Goal: Unclear

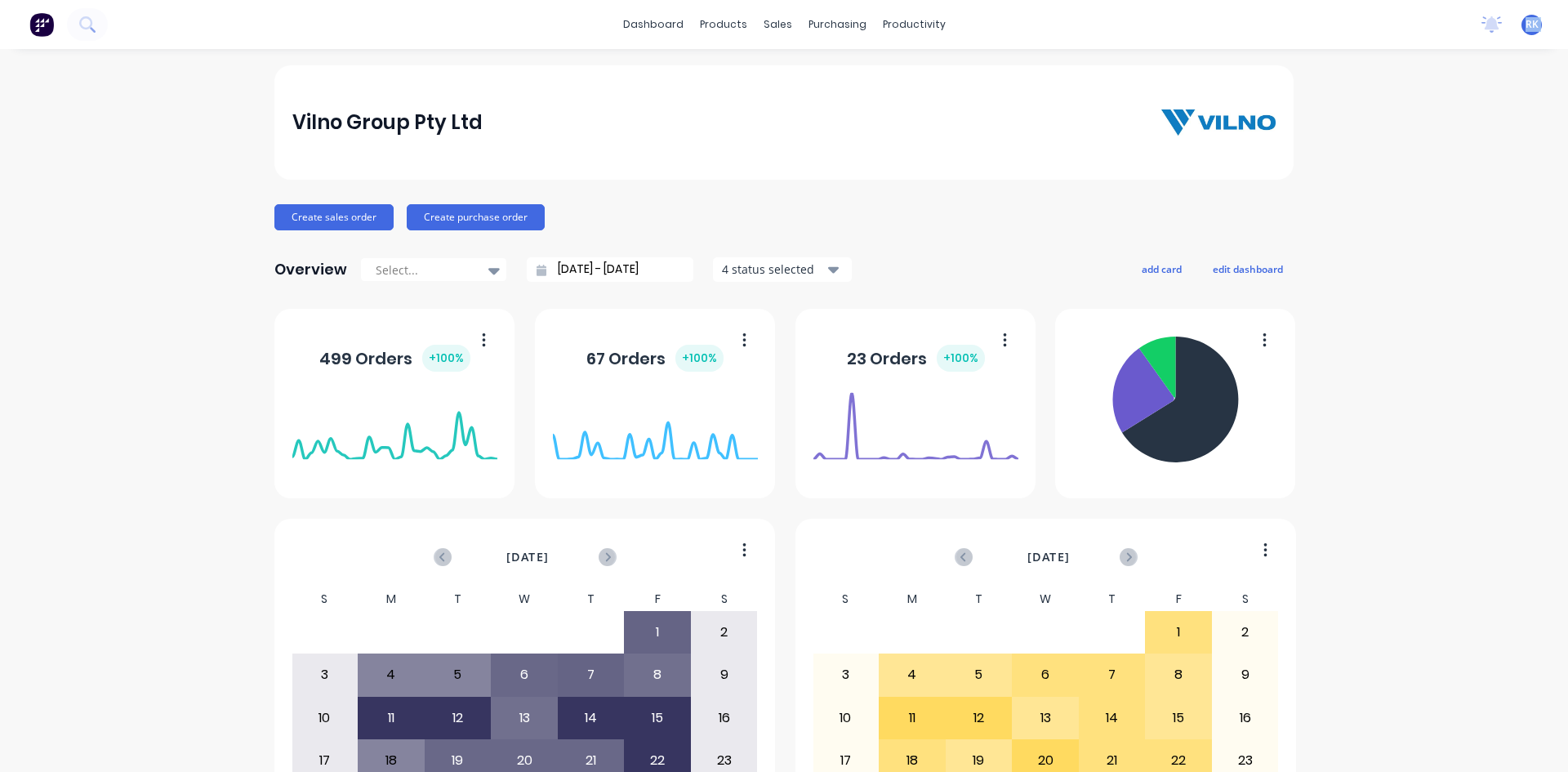
click at [1172, 23] on div "dashboard products sales purchasing productivity dashboard products Product Cat…" at bounding box center [784, 24] width 1568 height 49
click at [1485, 19] on icon at bounding box center [1493, 23] width 15 height 13
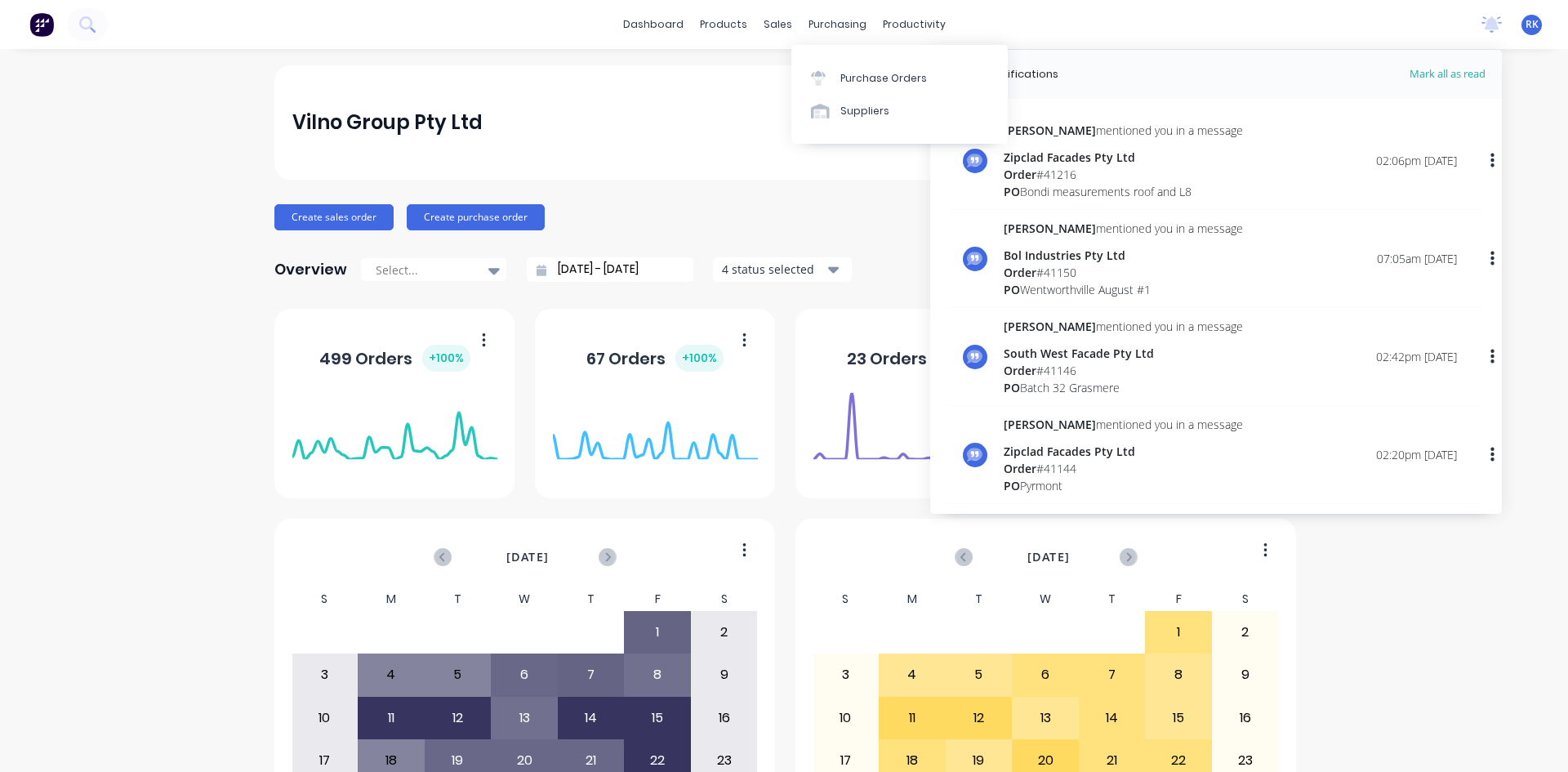
click at [726, 190] on div "Vilno Group Pty Ltd Create sales order Create purchase order Overview Select...…" at bounding box center [784, 492] width 1020 height 853
click at [651, 155] on div "Vilno Group Pty Ltd" at bounding box center [784, 123] width 1020 height 114
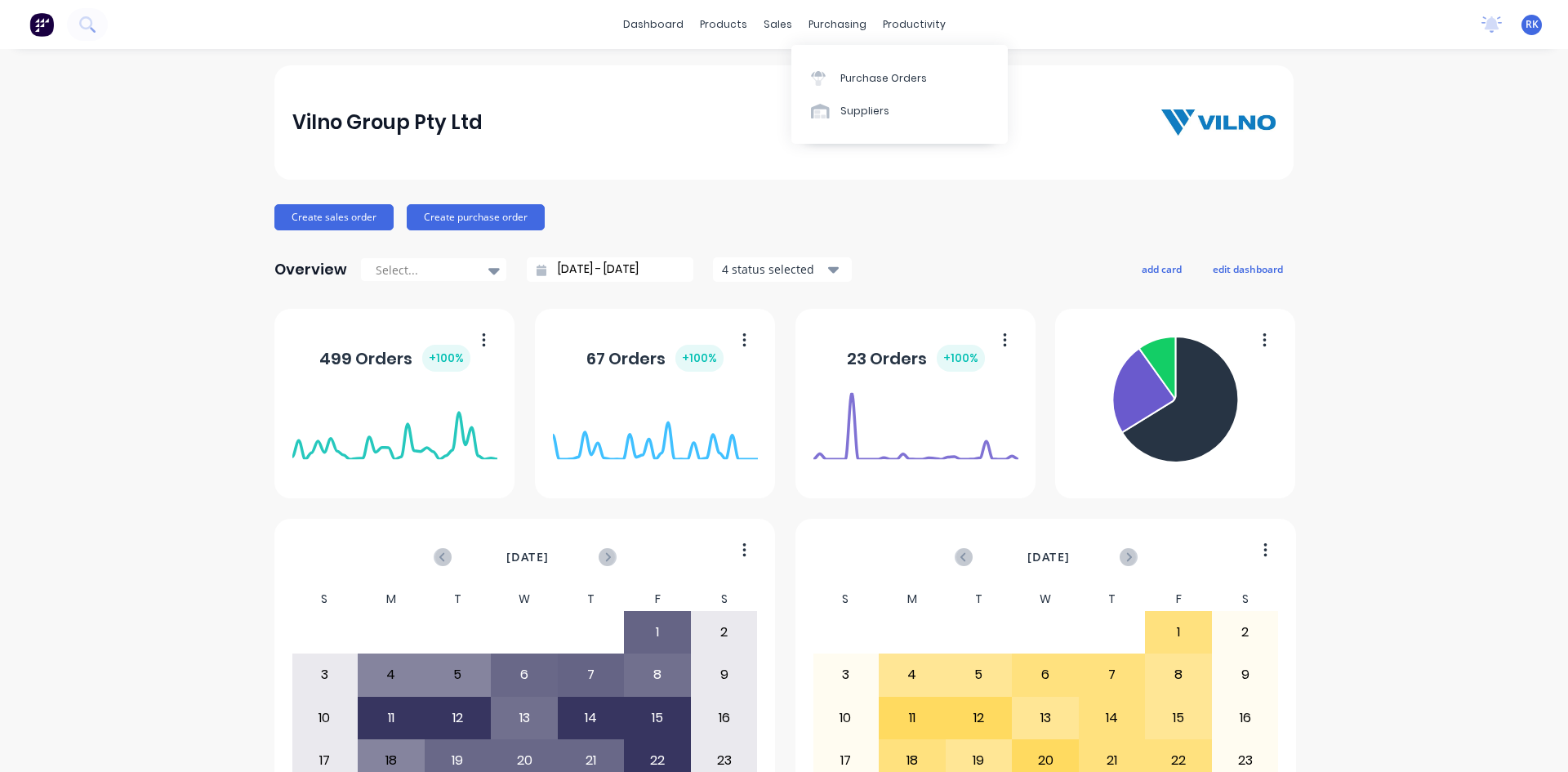
click at [595, 104] on div "Vilno Group Pty Ltd" at bounding box center [784, 123] width 1020 height 114
click at [779, 507] on div "[DATE] S M T W T F S 29 30 1 2 3 4 5 6 7 8 9 10 11 12 13 14 15 16 17 18 19 20 2…" at bounding box center [784, 614] width 1020 height 610
click at [781, 509] on div "[DATE] S M T W T F S 29 30 1 2 3 4 5 6 7 8 9 10 11 12 13 14 15 16 17 18 19 20 2…" at bounding box center [784, 614] width 1020 height 610
click at [782, 509] on div "[DATE] S M T W T F S 29 30 1 2 3 4 5 6 7 8 9 10 11 12 13 14 15 16 17 18 19 20 2…" at bounding box center [784, 614] width 1020 height 610
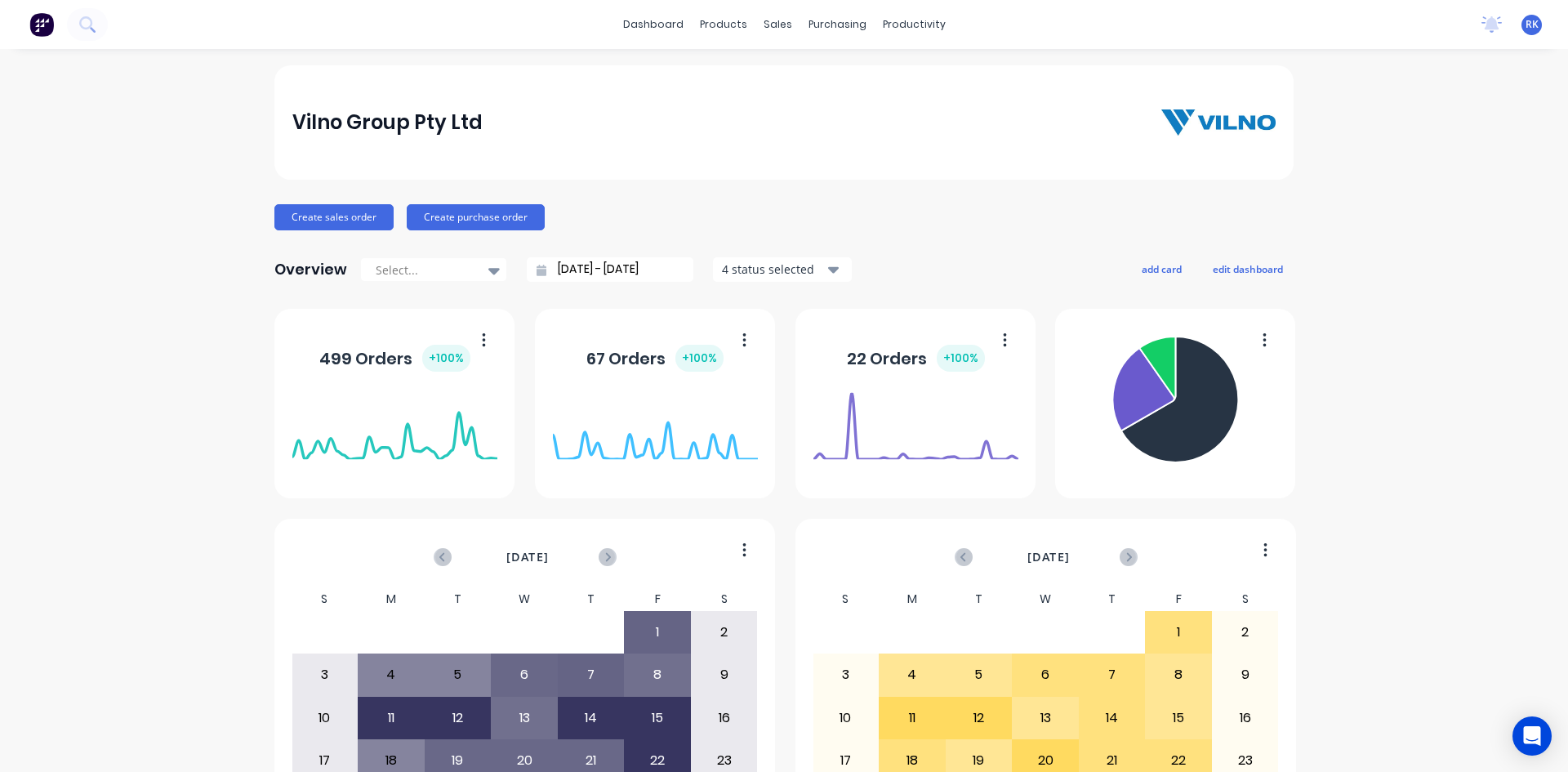
click at [782, 509] on div "[DATE] S M T W T F S 29 30 1 2 3 4 5 6 7 8 9 10 11 12 13 14 15 16 17 18 19 20 2…" at bounding box center [784, 614] width 1020 height 610
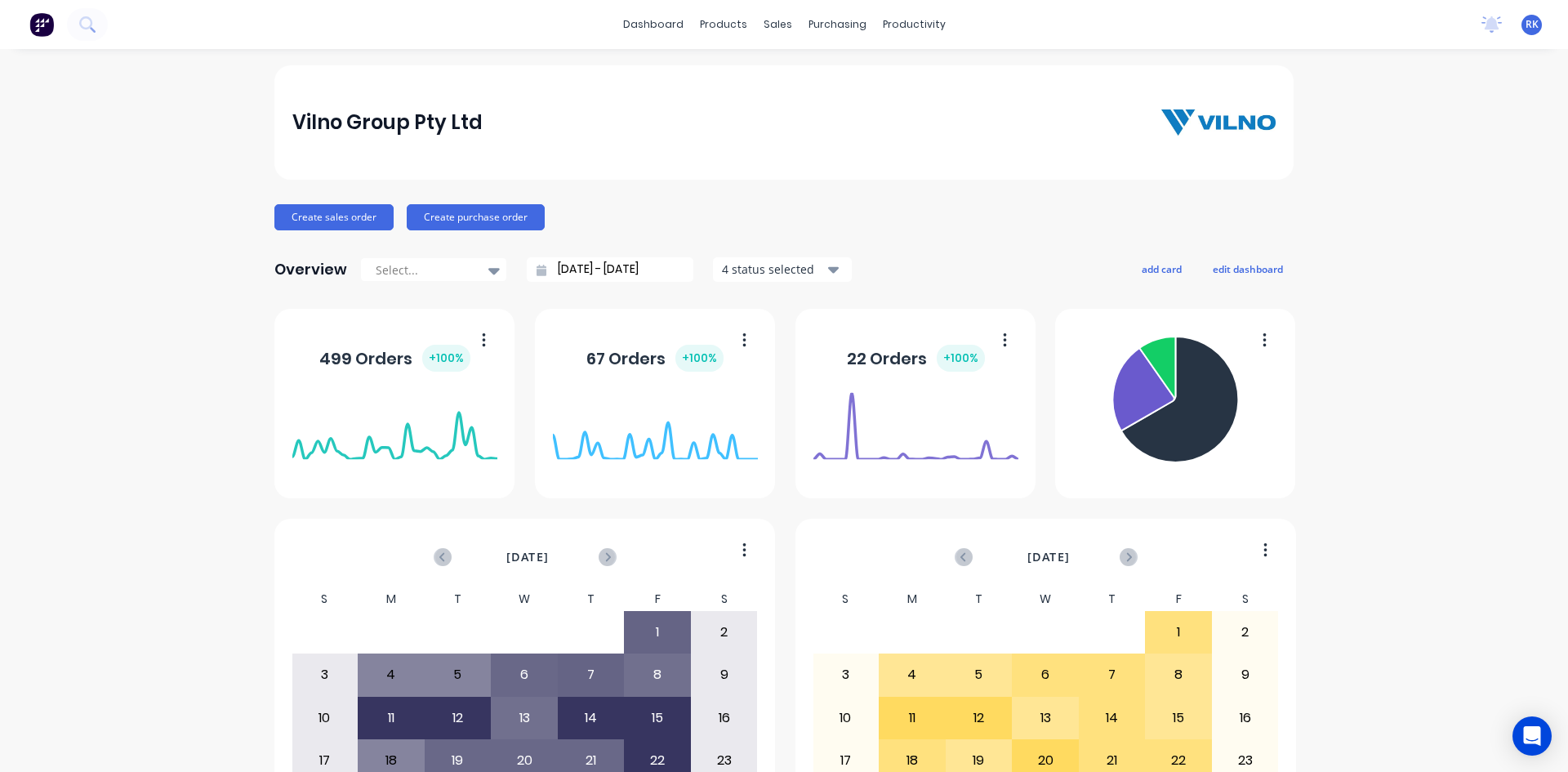
click at [782, 509] on div "[DATE] S M T W T F S 29 30 1 2 3 4 5 6 7 8 9 10 11 12 13 14 15 16 17 18 19 20 2…" at bounding box center [784, 614] width 1020 height 610
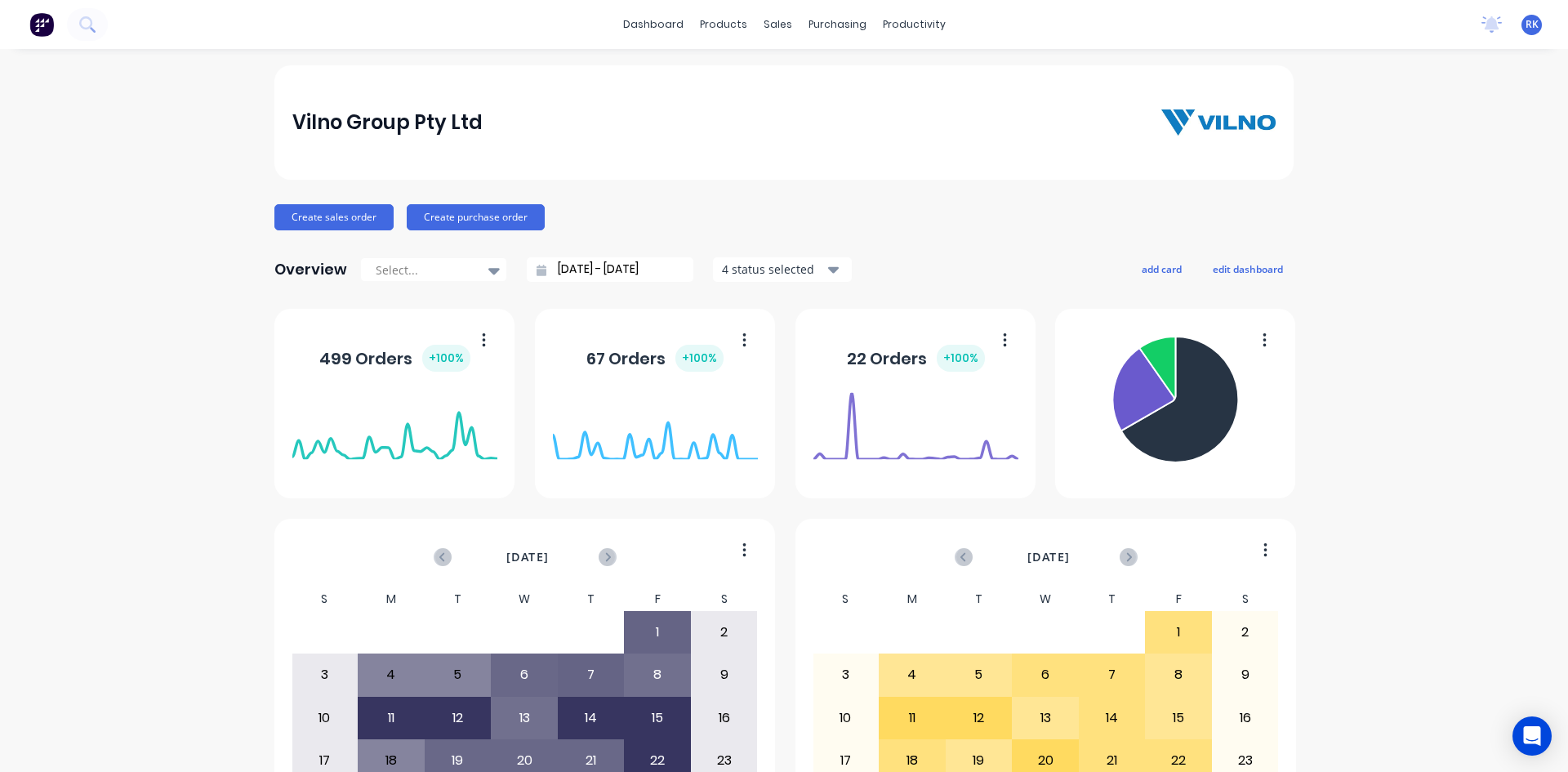
click at [782, 509] on div "[DATE] S M T W T F S 29 30 1 2 3 4 5 6 7 8 9 10 11 12 13 14 15 16 17 18 19 20 2…" at bounding box center [784, 614] width 1020 height 610
